Goal: Task Accomplishment & Management: Manage account settings

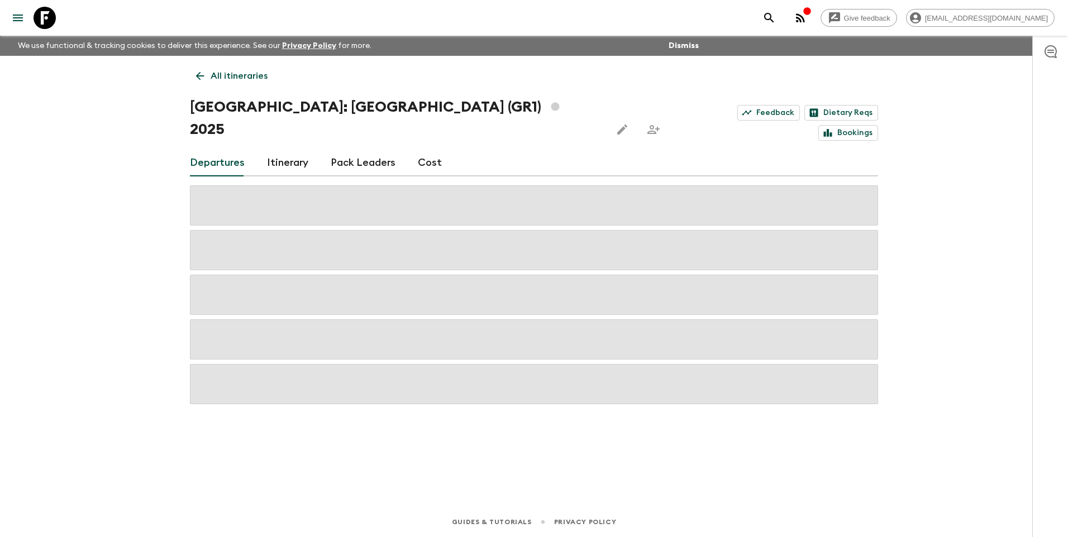
click at [390, 449] on div "All itineraries [GEOGRAPHIC_DATA]: [GEOGRAPHIC_DATA] (GR1) 2025 Feedback Dietar…" at bounding box center [534, 266] width 715 height 420
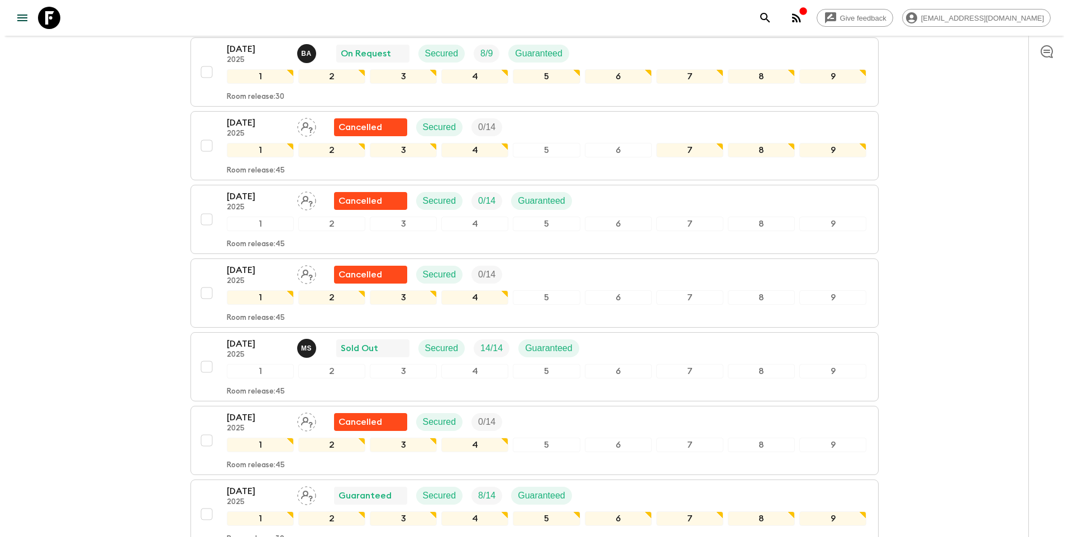
scroll to position [838, 0]
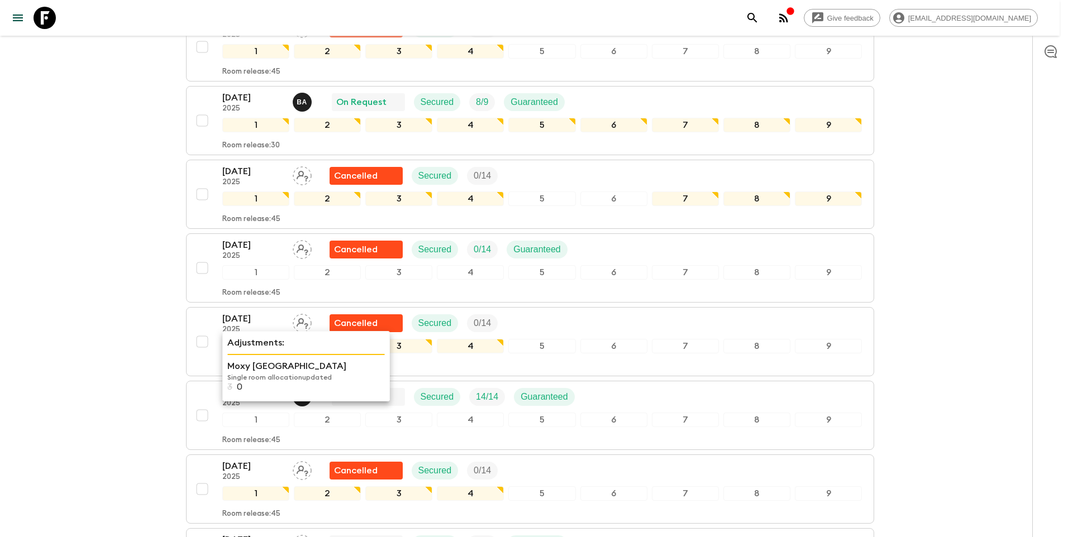
click at [245, 373] on p "Single room allocation updated" at bounding box center [306, 377] width 158 height 9
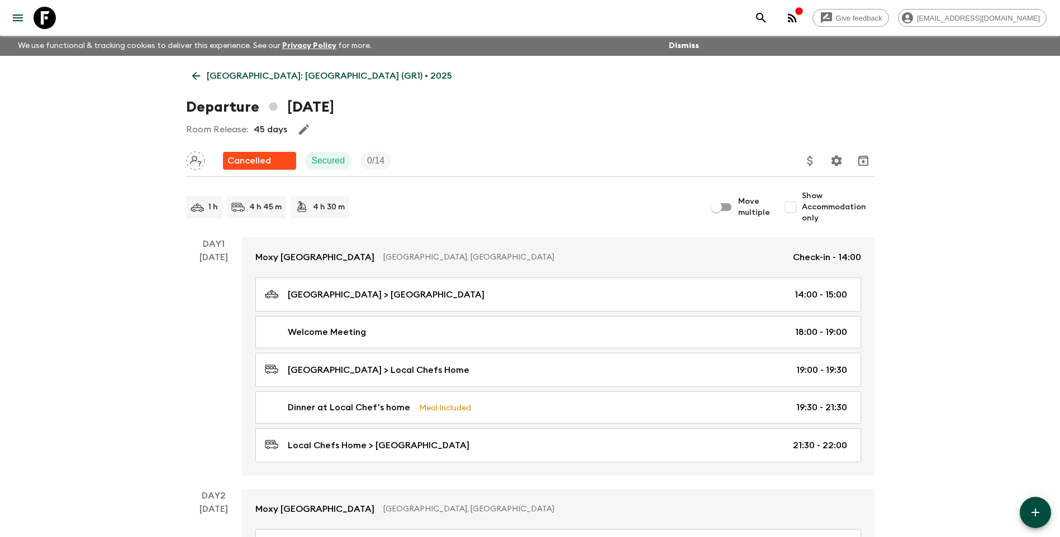
click at [196, 79] on icon at bounding box center [196, 76] width 8 height 8
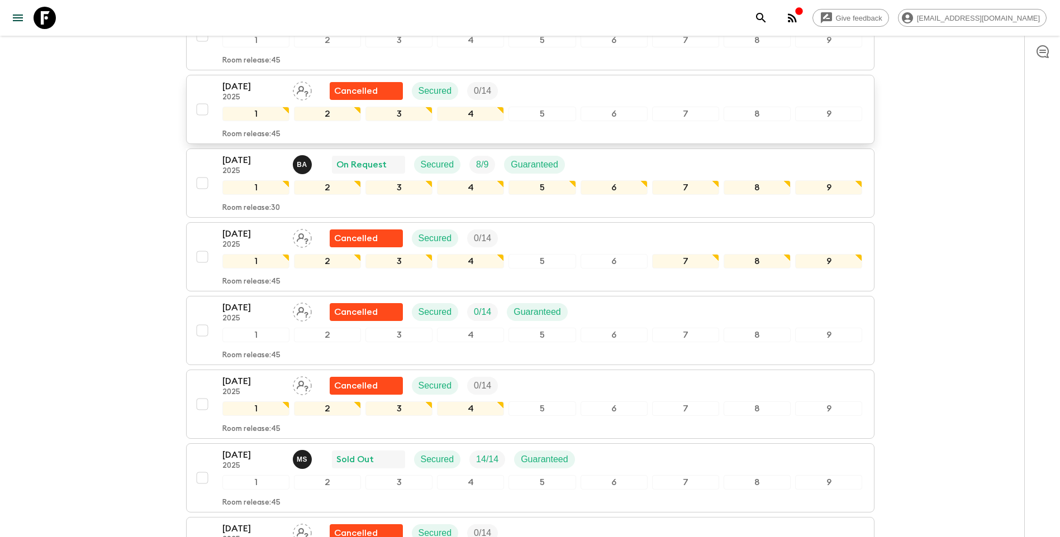
scroll to position [782, 0]
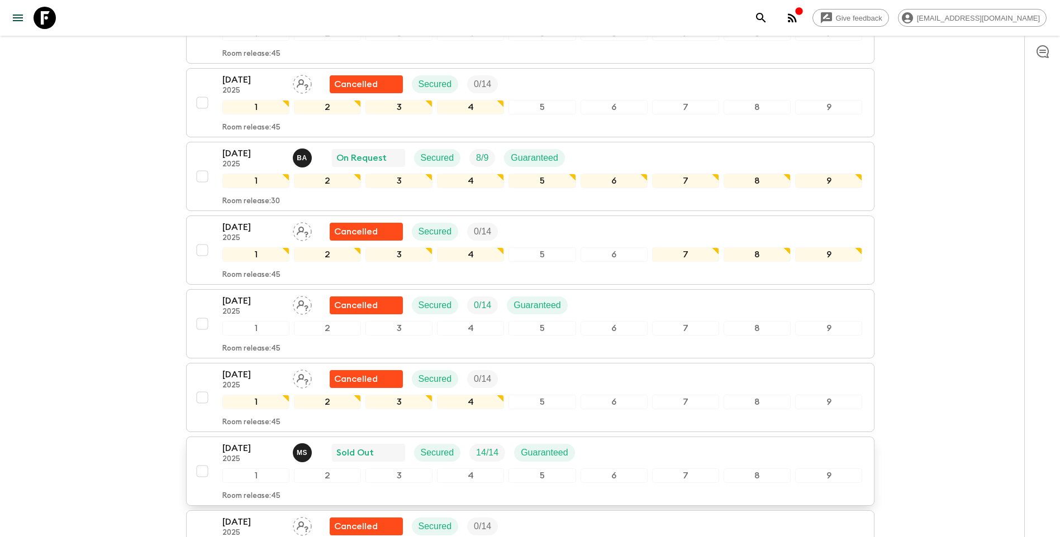
click at [246, 455] on p "2025" at bounding box center [252, 459] width 61 height 9
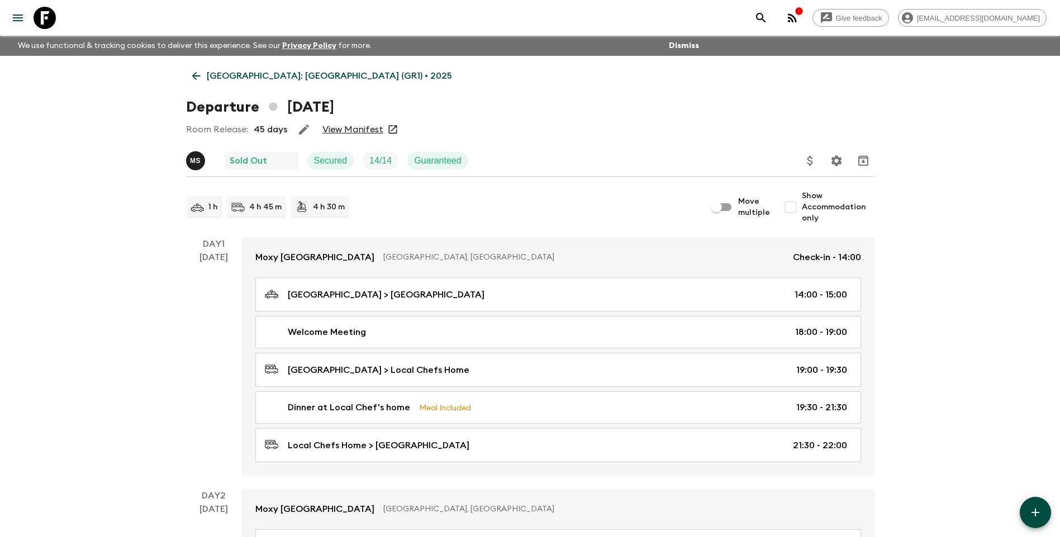
click at [355, 128] on link "View Manifest" at bounding box center [352, 129] width 61 height 11
